Goal: Task Accomplishment & Management: Use online tool/utility

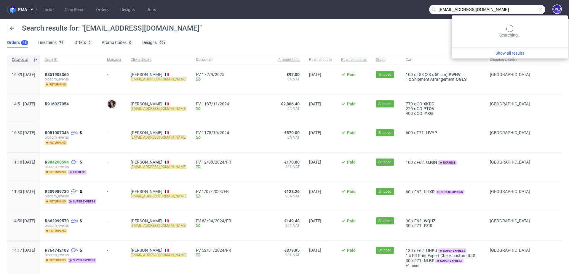
click at [513, 9] on input "[EMAIL_ADDRESS][DOMAIN_NAME]" at bounding box center [487, 9] width 116 height 9
paste input "R886700613"
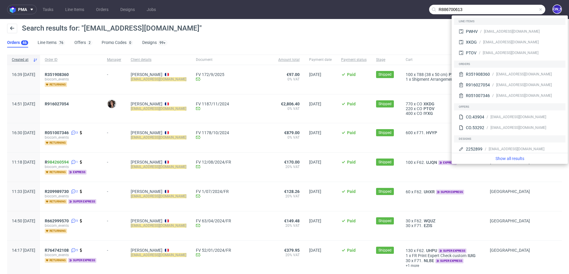
type input "R886700613"
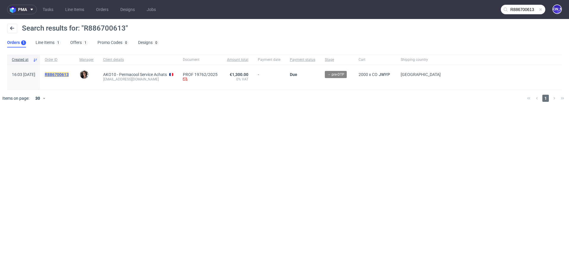
click at [63, 74] on mark "R886700613" at bounding box center [57, 74] width 24 height 5
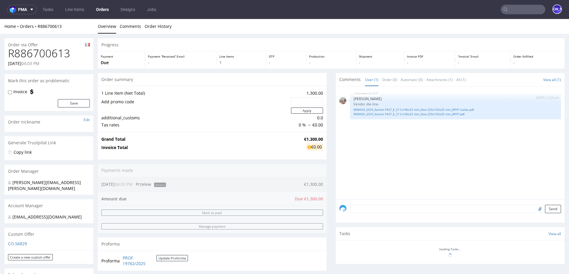
click at [394, 210] on textarea at bounding box center [455, 209] width 211 height 8
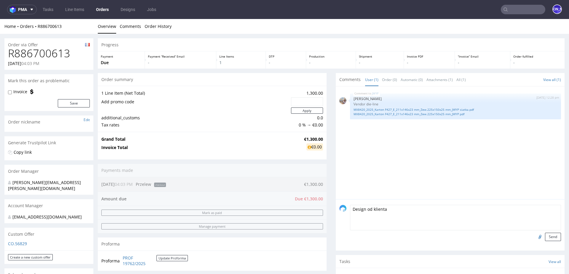
type textarea "Design od klienta"
click at [535, 236] on input "file" at bounding box center [539, 236] width 8 height 8
type input "C:\fakepath\Fichier soucre box Permacool (1).ai"
drag, startPoint x: 388, startPoint y: 212, endPoint x: 321, endPoint y: 211, distance: 67.0
click at [321, 211] on div "Progress Payment Due Payment “Received” Email - Line Items 1 DTP - Production -…" at bounding box center [331, 205] width 467 height 334
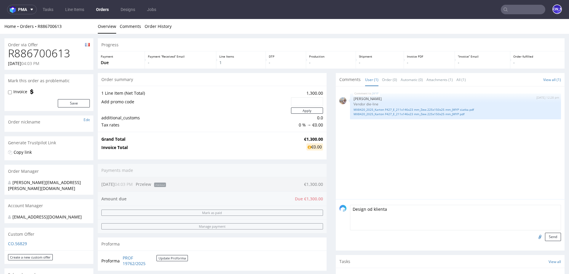
drag, startPoint x: 396, startPoint y: 208, endPoint x: 335, endPoint y: 207, distance: 61.1
click at [336, 207] on div "Design od klienta Send" at bounding box center [450, 224] width 229 height 51
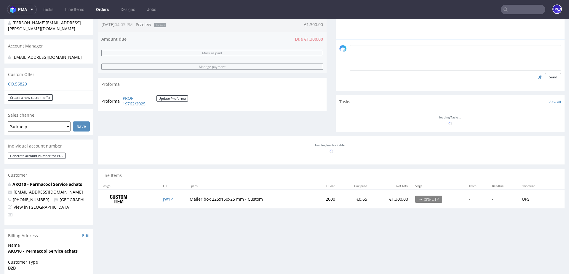
scroll to position [203, 0]
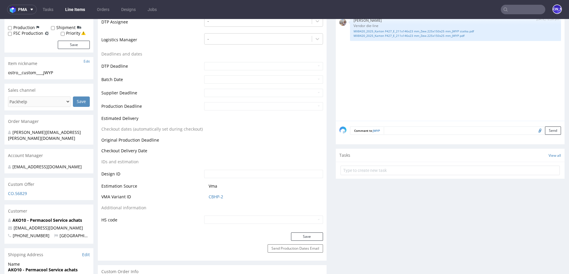
scroll to position [184, 0]
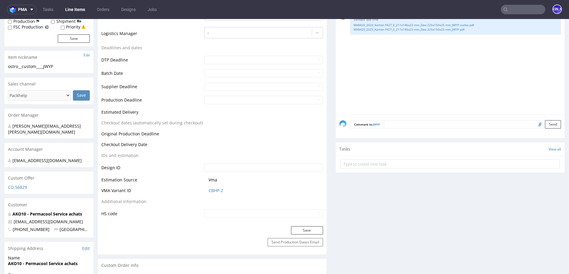
click at [395, 124] on textarea at bounding box center [472, 124] width 177 height 8
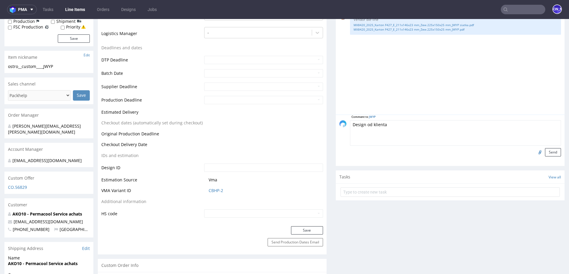
type textarea "Design od klienta"
click at [535, 150] on input "file" at bounding box center [539, 152] width 8 height 8
type input "C:\fakepath\Fichier soucre box Permacool (1).ai"
click at [545, 151] on button "Send" at bounding box center [553, 152] width 16 height 8
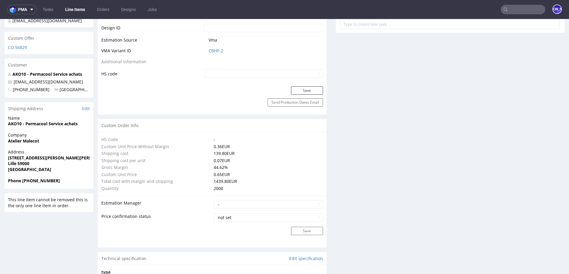
scroll to position [372, 0]
